Goal: Navigation & Orientation: Find specific page/section

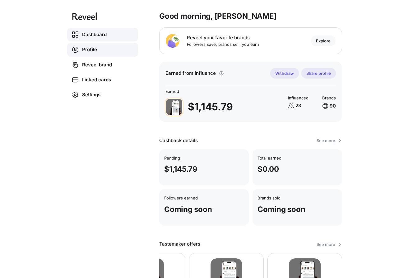
click at [92, 50] on link "Profile" at bounding box center [102, 50] width 71 height 14
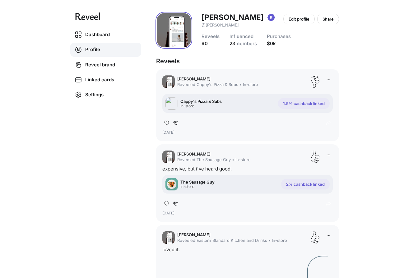
click at [76, 156] on div "Dashboard Profile Reveel brand Linked cards Settings Erik Buffgaard @Erik-Buffg…" at bounding box center [206, 139] width 413 height 278
click at [99, 127] on div "Dashboard Profile Reveel brand Linked cards Settings Erik Buffgaard @Erik-Buffg…" at bounding box center [206, 139] width 413 height 278
click at [85, 142] on div "Dashboard Profile Reveel brand Linked cards Settings Erik Buffgaard @Erik-Buffg…" at bounding box center [206, 139] width 413 height 278
click at [75, 136] on div "Dashboard Profile Reveel brand Linked cards Settings Erik Buffgaard @Erik-Buffg…" at bounding box center [206, 139] width 413 height 278
click at [93, 37] on link "Dashboard" at bounding box center [105, 35] width 71 height 14
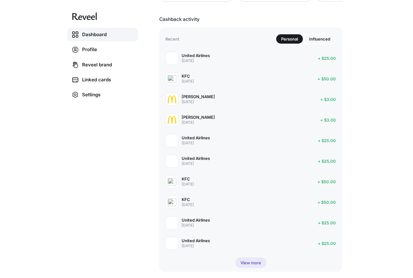
click at [315, 39] on p "Influenced" at bounding box center [319, 38] width 21 height 5
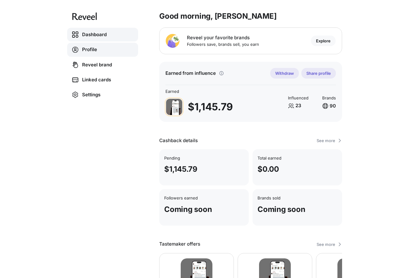
click at [92, 47] on link "Profile" at bounding box center [102, 50] width 71 height 14
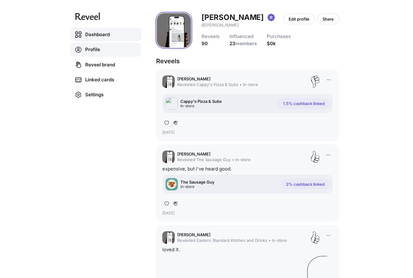
click at [89, 35] on link "Dashboard" at bounding box center [105, 35] width 71 height 14
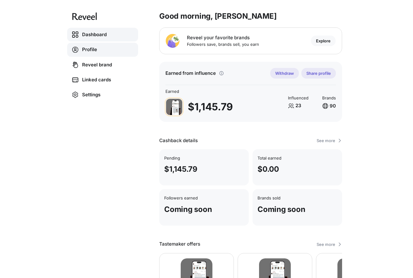
click at [90, 50] on link "Profile" at bounding box center [102, 50] width 71 height 14
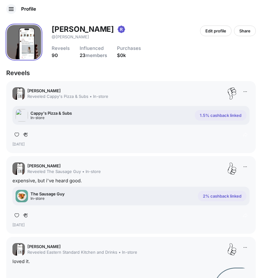
drag, startPoint x: 81, startPoint y: 178, endPoint x: 220, endPoint y: 57, distance: 184.3
click at [220, 57] on div "Reveels 90 Influenced 23 members Purchases $0k" at bounding box center [154, 51] width 204 height 13
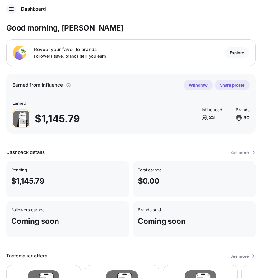
click at [12, 10] on icon at bounding box center [11, 9] width 5 height 5
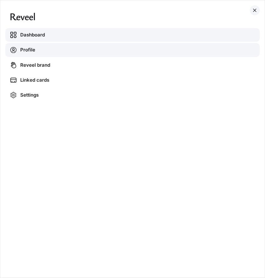
click at [31, 49] on link "Profile" at bounding box center [132, 50] width 254 height 14
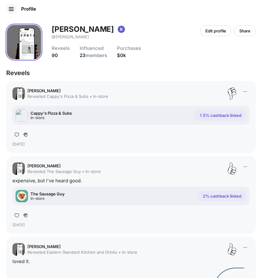
click at [221, 54] on div "Reveels 90 Influenced 23 members Purchases $0k" at bounding box center [154, 51] width 204 height 13
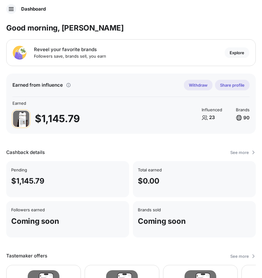
click at [12, 11] on icon at bounding box center [11, 9] width 5 height 5
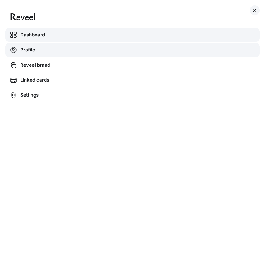
click at [32, 50] on link "Profile" at bounding box center [132, 50] width 254 height 14
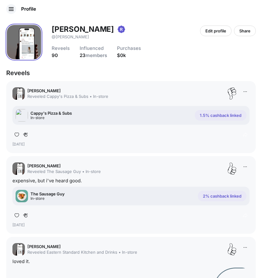
click at [195, 50] on div "Reveels 90 Influenced 23 members Purchases $0k" at bounding box center [154, 51] width 204 height 13
click at [11, 9] on icon at bounding box center [11, 9] width 5 height 4
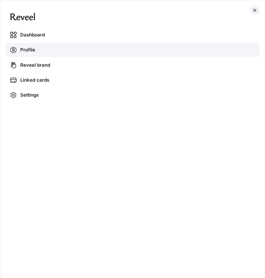
click at [11, 9] on div "Dashboard Profile Reveel brand Linked cards Settings" at bounding box center [132, 138] width 259 height 277
click at [252, 7] on div at bounding box center [254, 10] width 10 height 10
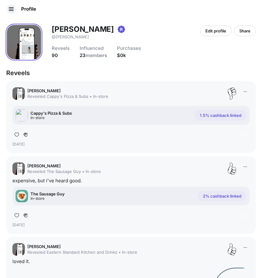
click at [196, 53] on div "Reveels 90 Influenced 23 members Purchases $0k" at bounding box center [154, 51] width 204 height 13
click at [10, 6] on div at bounding box center [11, 9] width 10 height 10
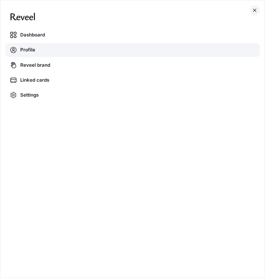
click at [34, 51] on link "Profile" at bounding box center [132, 50] width 254 height 14
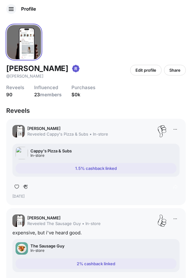
click at [6, 10] on div at bounding box center [11, 9] width 10 height 10
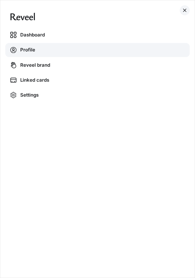
click at [31, 34] on link "Dashboard" at bounding box center [97, 35] width 184 height 14
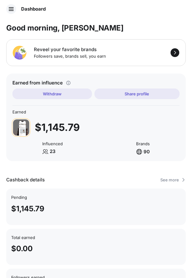
click at [13, 10] on icon at bounding box center [11, 9] width 5 height 5
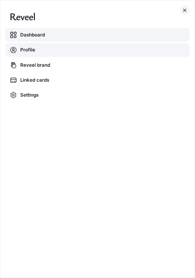
click at [42, 51] on link "Profile" at bounding box center [97, 50] width 184 height 14
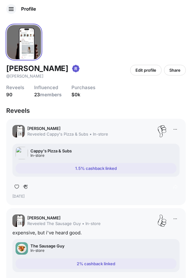
click at [114, 41] on div "[PERSON_NAME] @[PERSON_NAME] Edit profile Share Reveels 90 Influenced 23 member…" at bounding box center [96, 60] width 180 height 73
